Goal: Task Accomplishment & Management: Use online tool/utility

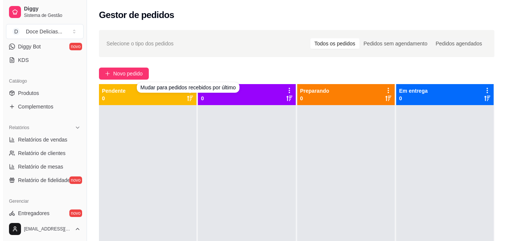
scroll to position [299, 0]
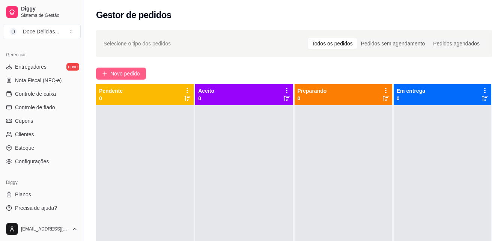
click at [114, 70] on span "Novo pedido" at bounding box center [125, 73] width 30 height 8
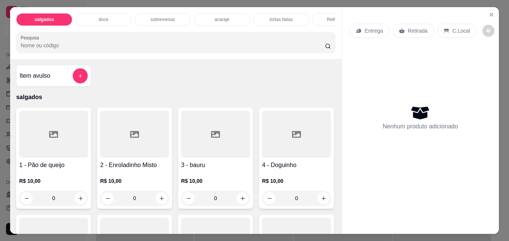
click at [323, 20] on div "Refrigerantes" at bounding box center [340, 19] width 56 height 13
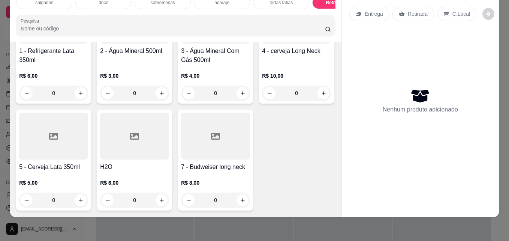
scroll to position [1479, 0]
click at [321, 90] on icon "increase-product-quantity" at bounding box center [324, 93] width 6 height 6
type input "1"
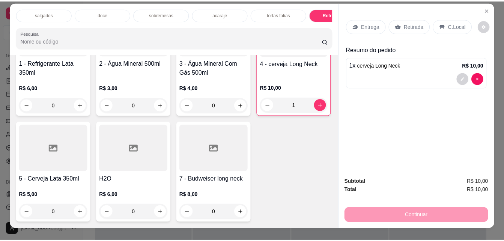
scroll to position [0, 0]
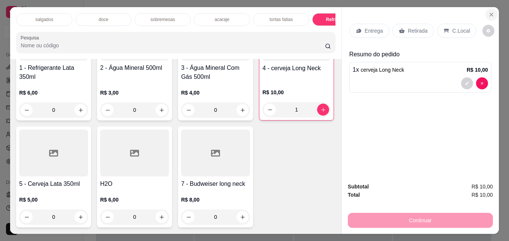
click at [490, 14] on icon "Close" at bounding box center [491, 14] width 3 height 3
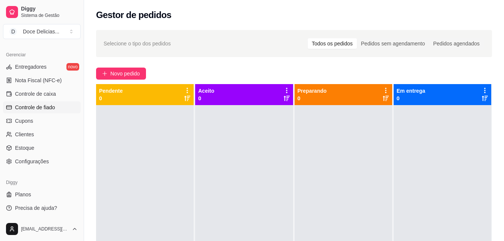
click at [41, 110] on span "Controle de fiado" at bounding box center [35, 108] width 40 height 8
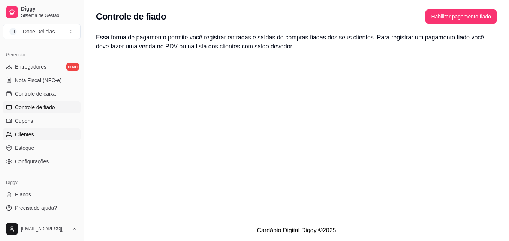
click at [29, 130] on link "Clientes" at bounding box center [42, 134] width 78 height 12
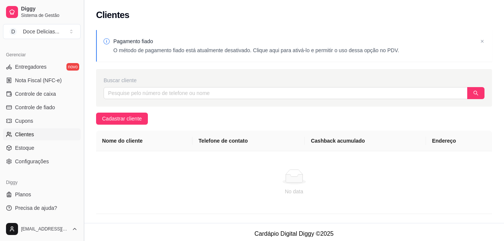
click at [81, 66] on button "Toggle Sidebar" at bounding box center [84, 120] width 6 height 241
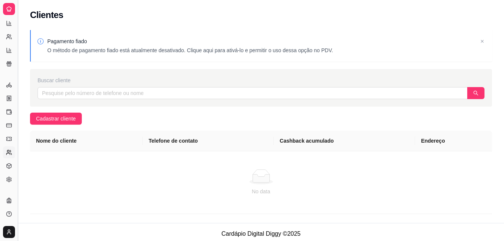
scroll to position [148, 0]
click at [19, 60] on button "Toggle Sidebar" at bounding box center [18, 120] width 6 height 241
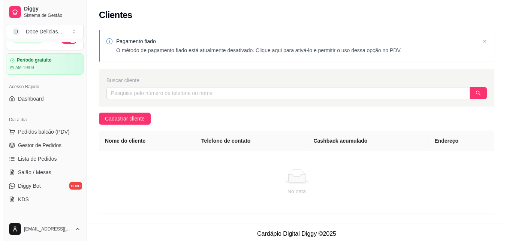
scroll to position [0, 0]
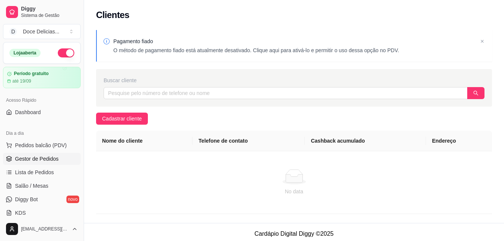
click at [43, 155] on span "Gestor de Pedidos" at bounding box center [37, 159] width 44 height 8
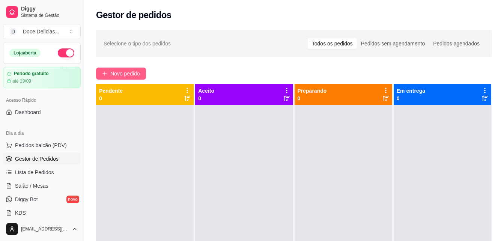
click at [119, 74] on span "Novo pedido" at bounding box center [125, 73] width 30 height 8
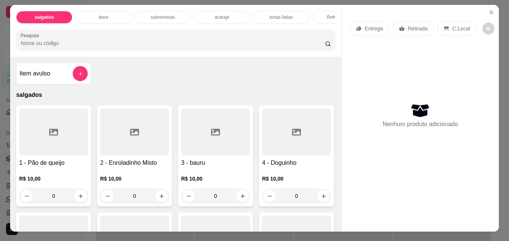
scroll to position [20, 0]
